Goal: Information Seeking & Learning: Learn about a topic

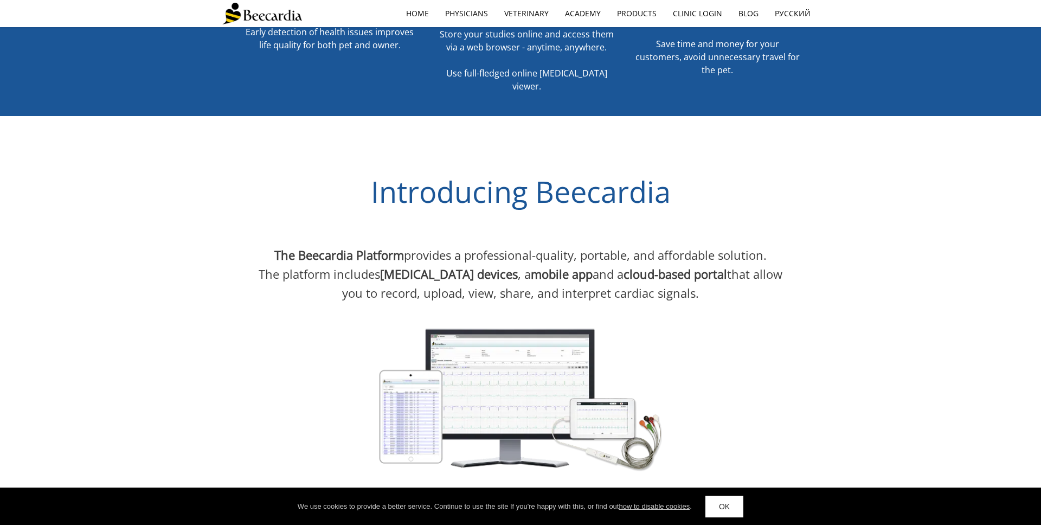
scroll to position [597, 0]
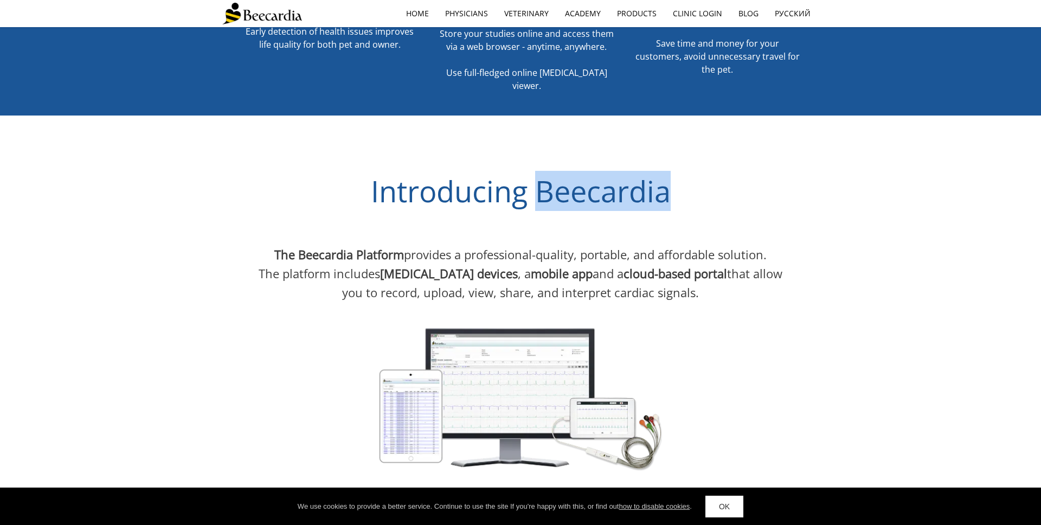
drag, startPoint x: 539, startPoint y: 127, endPoint x: 679, endPoint y: 122, distance: 140.0
click at [679, 173] on h3 "Introducing Beecardia" at bounding box center [520, 190] width 596 height 35
copy span "Beecardia"
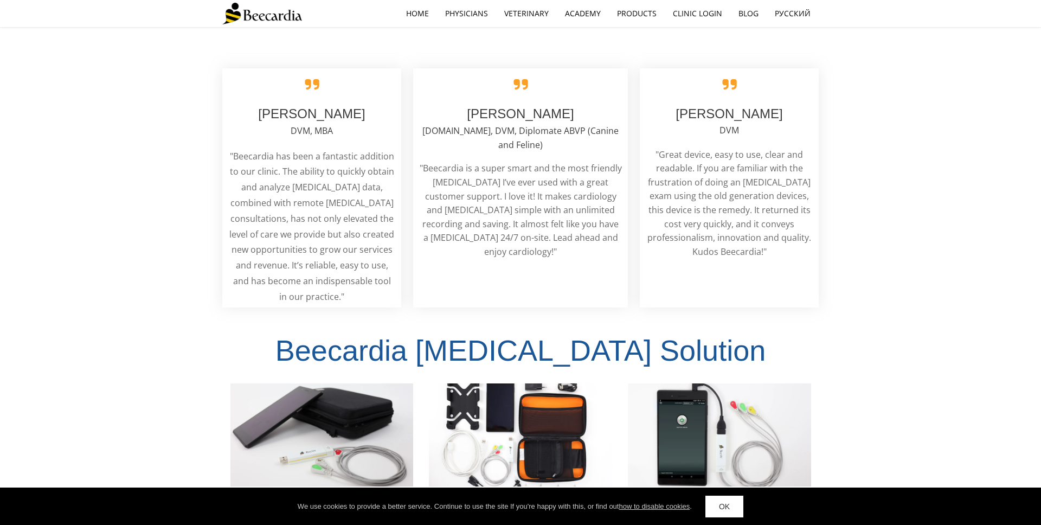
scroll to position [2238, 0]
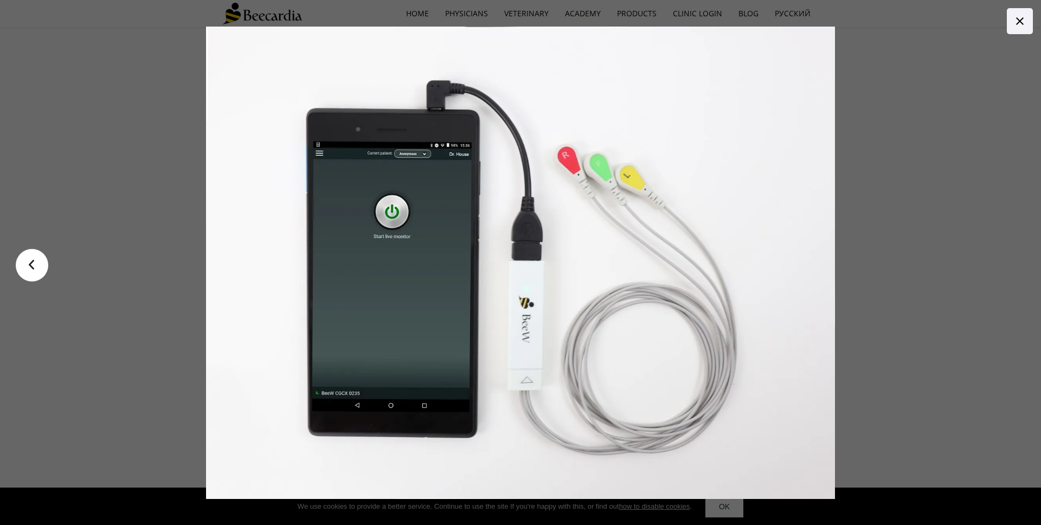
click at [54, 64] on div at bounding box center [520, 262] width 937 height 525
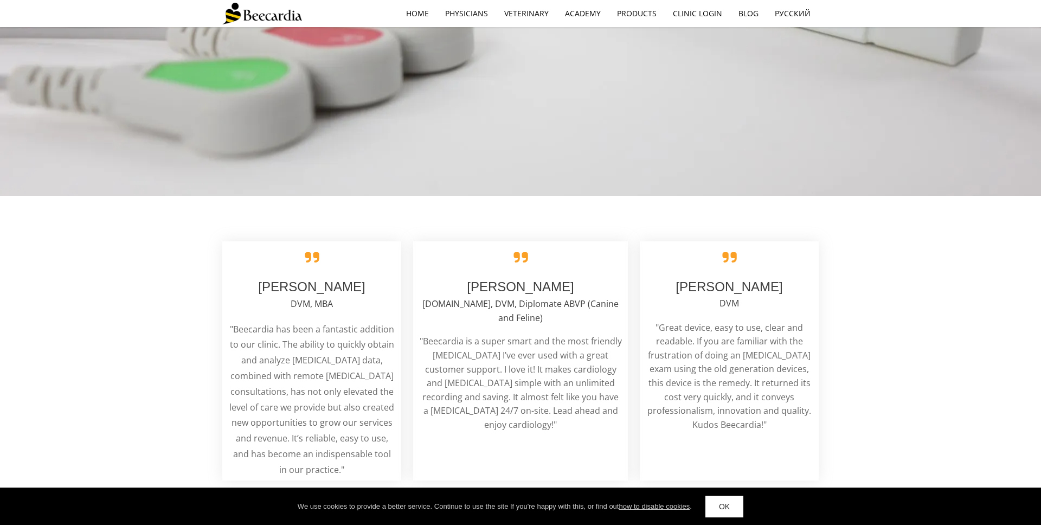
scroll to position [2239, 0]
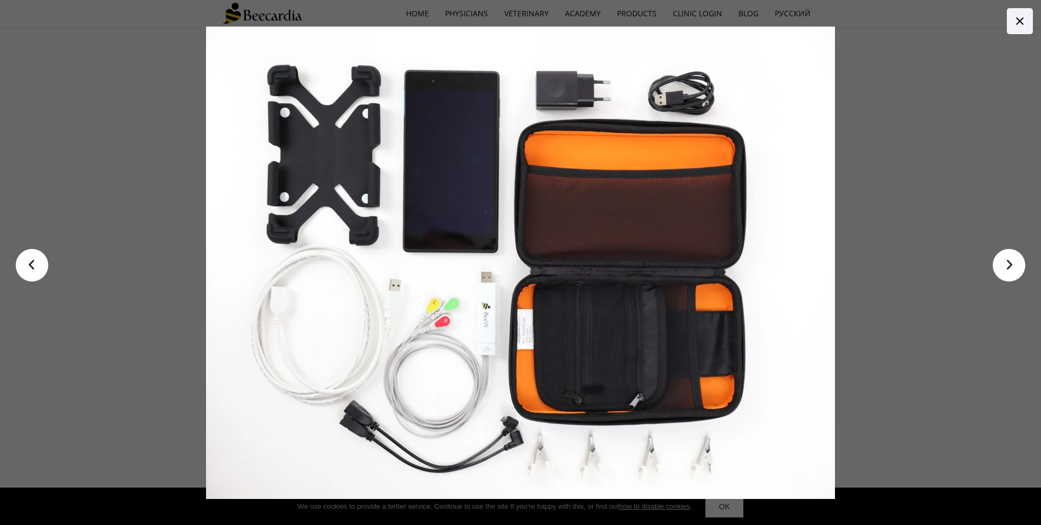
click at [42, 263] on link "<" at bounding box center [32, 265] width 33 height 33
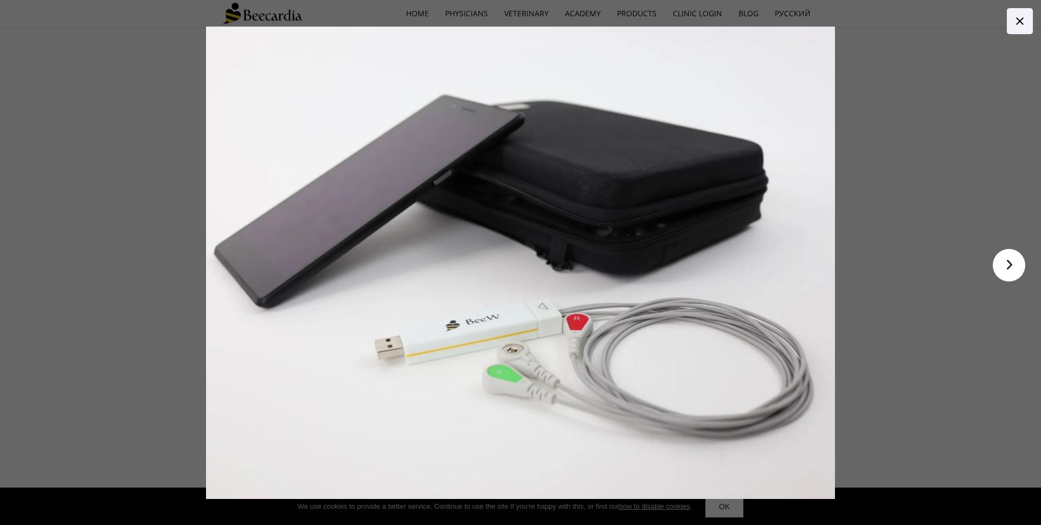
click at [1026, 263] on div at bounding box center [674, 263] width 937 height 472
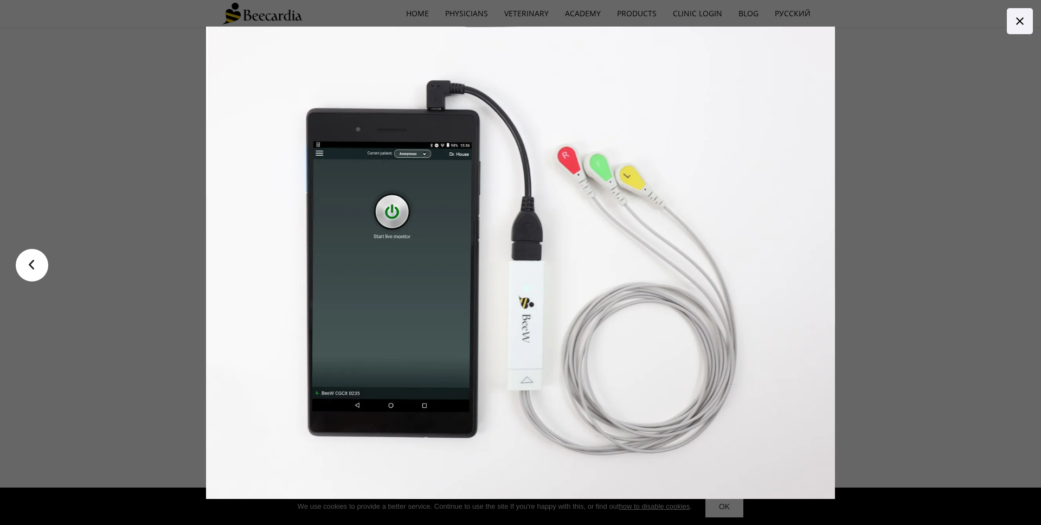
click at [122, 184] on div at bounding box center [520, 262] width 1001 height 651
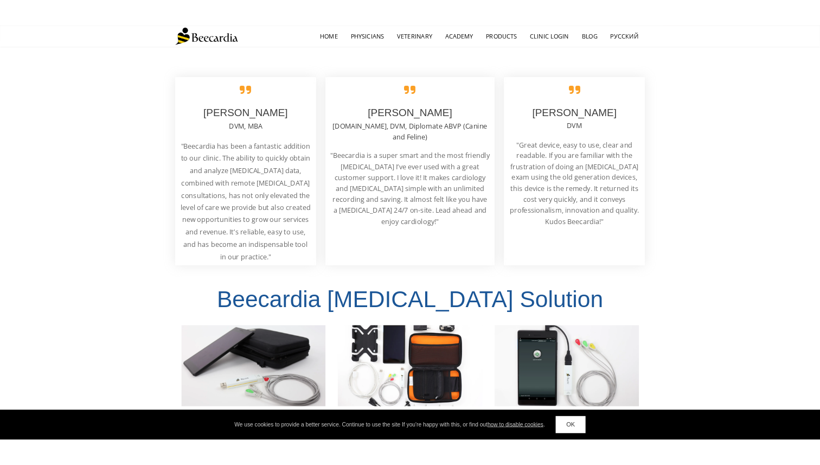
scroll to position [2090, 0]
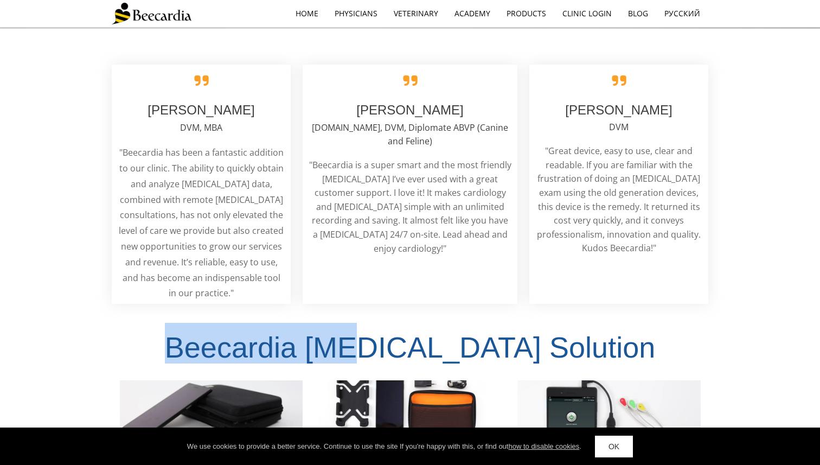
drag, startPoint x: 255, startPoint y: 216, endPoint x: 447, endPoint y: 222, distance: 192.5
click at [447, 331] on span "Beecardia ECG Solution" at bounding box center [410, 347] width 490 height 33
copy span "Beecardia ECG"
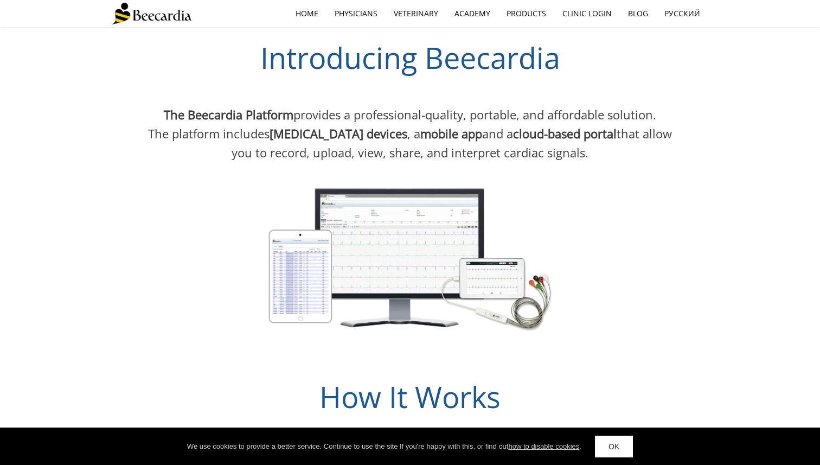
scroll to position [685, 0]
click at [403, 183] on img at bounding box center [410, 258] width 324 height 173
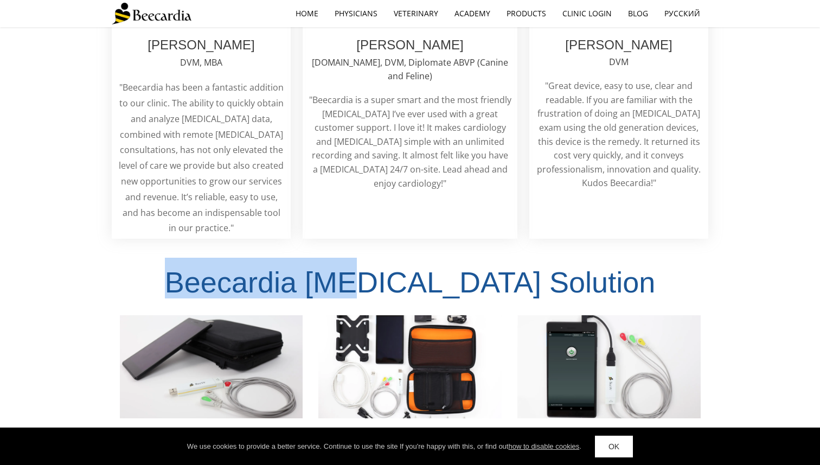
scroll to position [2194, 0]
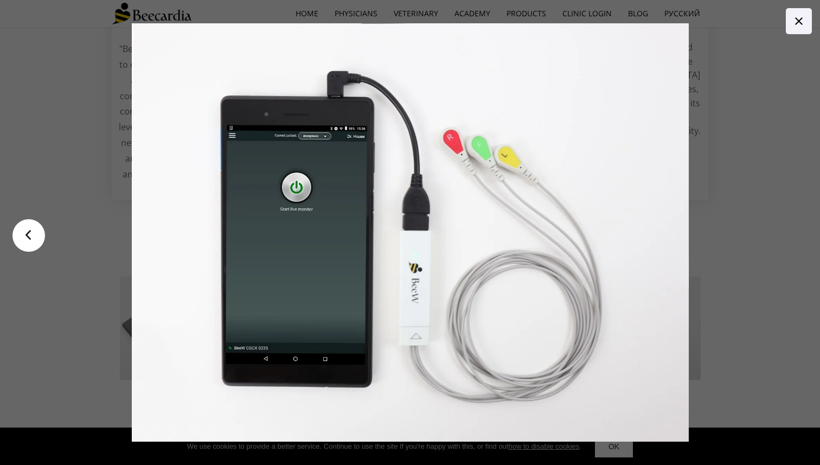
click at [762, 54] on div at bounding box center [500, 232] width 738 height 418
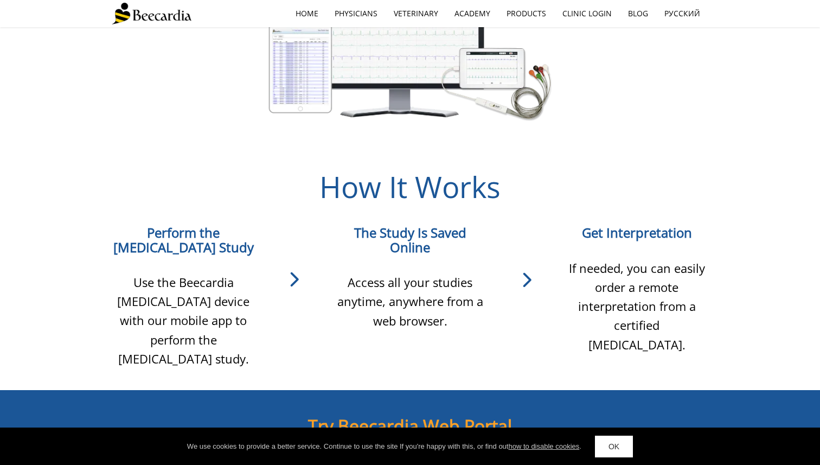
scroll to position [853, 0]
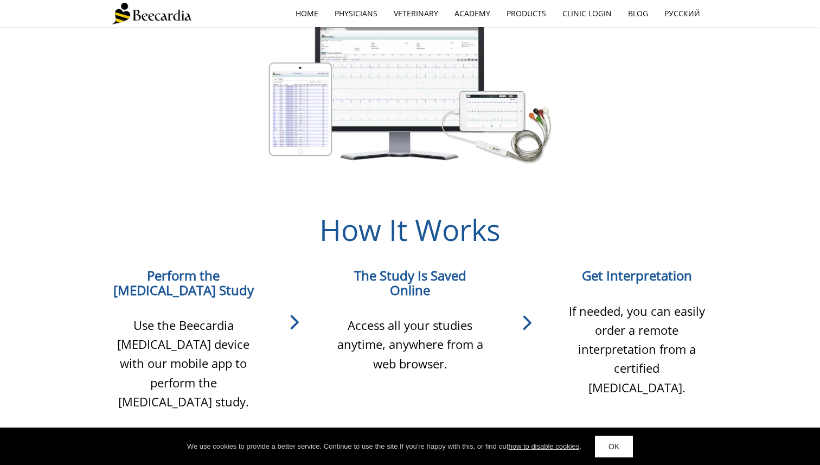
click at [160, 17] on img at bounding box center [152, 14] width 80 height 22
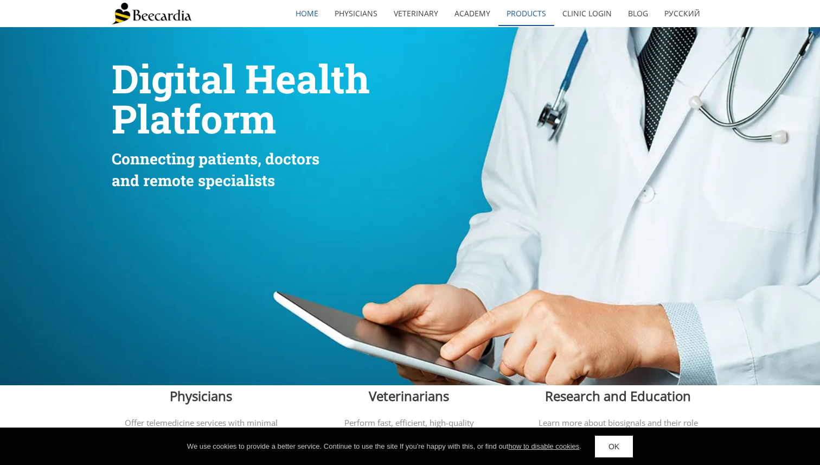
click at [516, 16] on link "Products" at bounding box center [526, 13] width 56 height 25
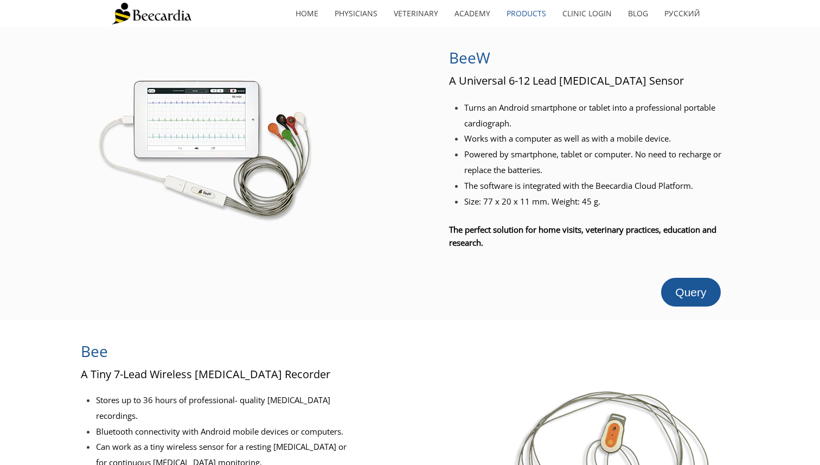
click at [474, 61] on span "BeeW" at bounding box center [469, 57] width 41 height 21
copy span "BeeW"
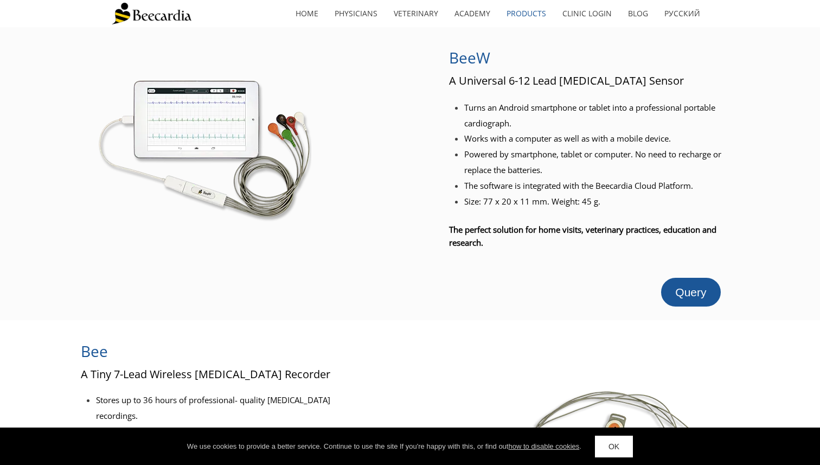
click at [316, 94] on link at bounding box center [204, 144] width 322 height 207
click at [253, 121] on img at bounding box center [204, 144] width 214 height 159
click at [460, 63] on span "BeeW" at bounding box center [469, 57] width 41 height 21
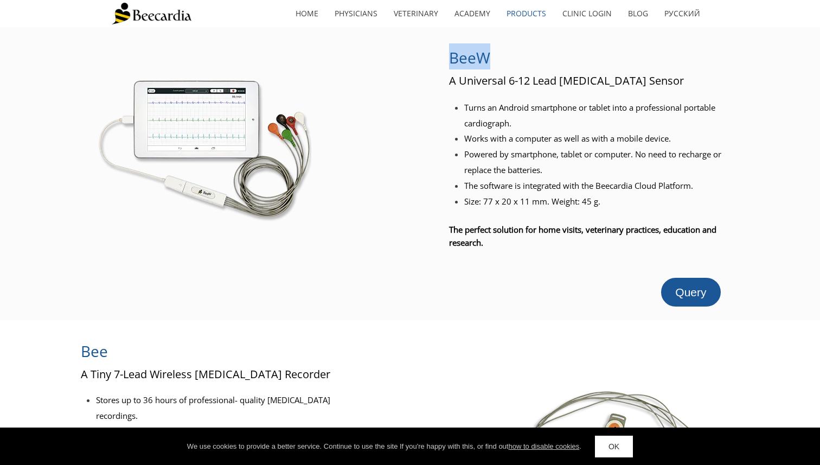
copy div "BeeW"
click at [526, 166] on span "Powered by smartphone, tablet or computer. No need to recharge or replace the b…" at bounding box center [592, 162] width 257 height 27
